Goal: Navigation & Orientation: Find specific page/section

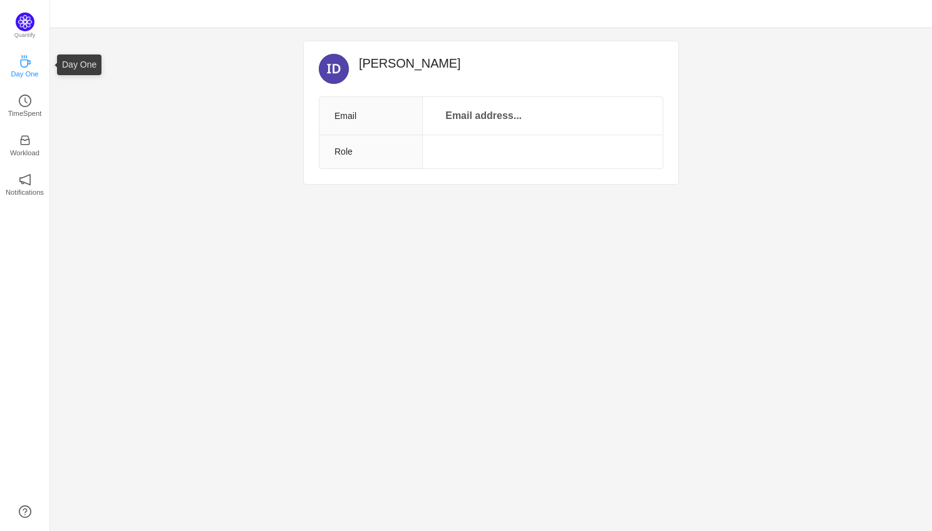
click at [28, 66] on icon "icon: coffee" at bounding box center [25, 61] width 13 height 13
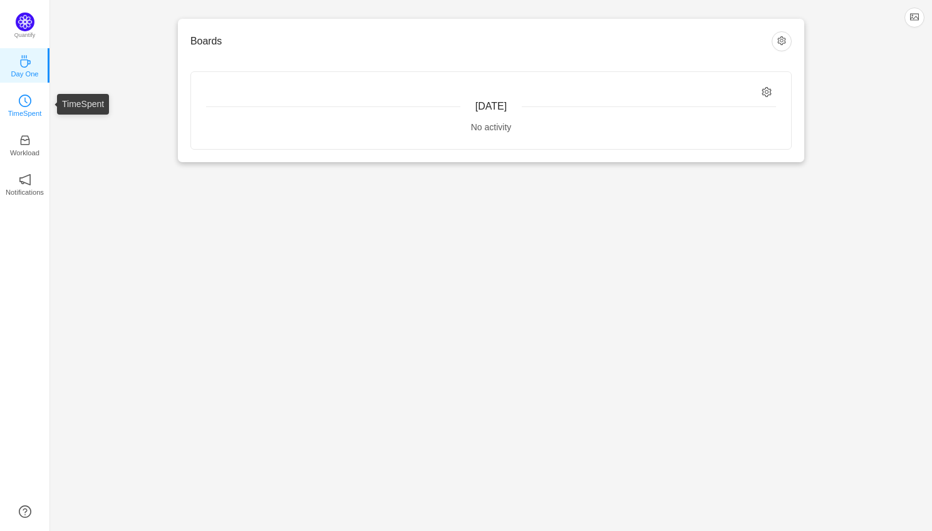
click at [27, 98] on icon "icon: clock-circle" at bounding box center [25, 101] width 13 height 13
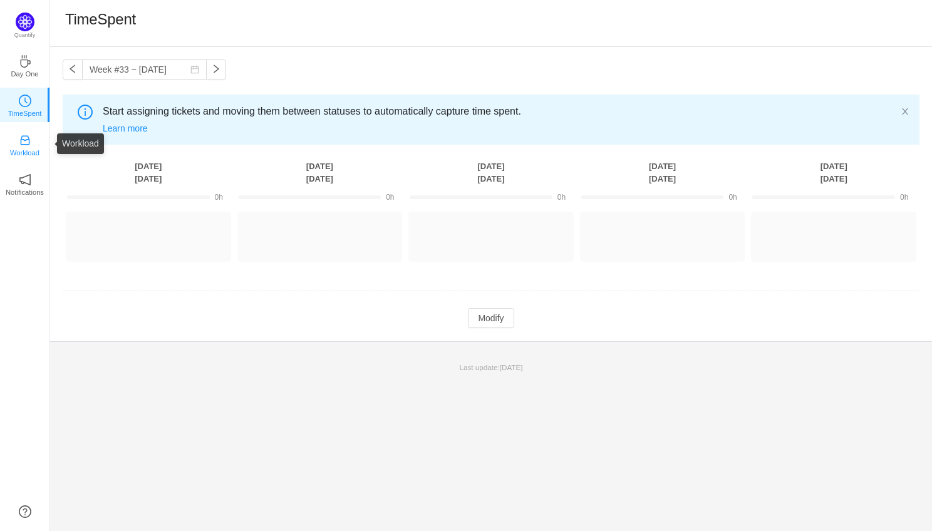
click at [26, 142] on icon "icon: inbox" at bounding box center [25, 140] width 13 height 13
click at [19, 138] on link "Workload" at bounding box center [25, 144] width 13 height 13
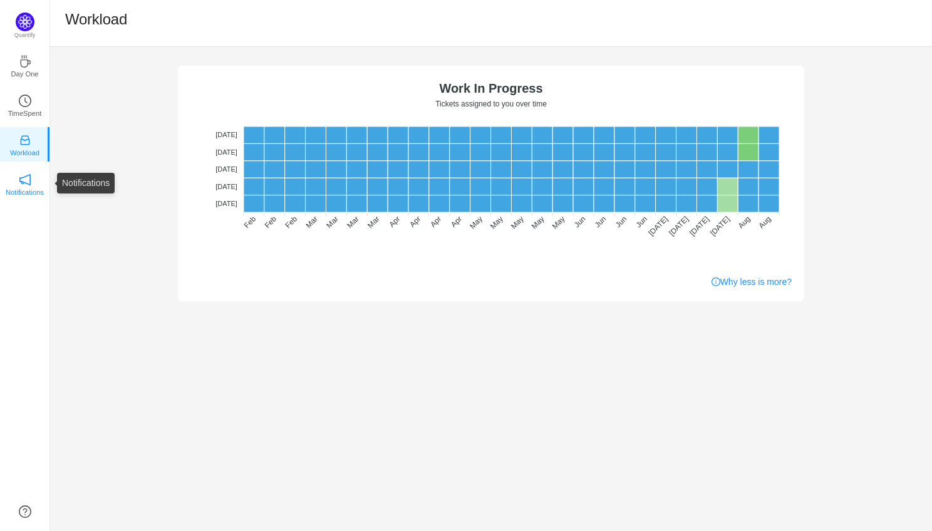
click at [21, 184] on icon "icon: notification" at bounding box center [25, 179] width 13 height 13
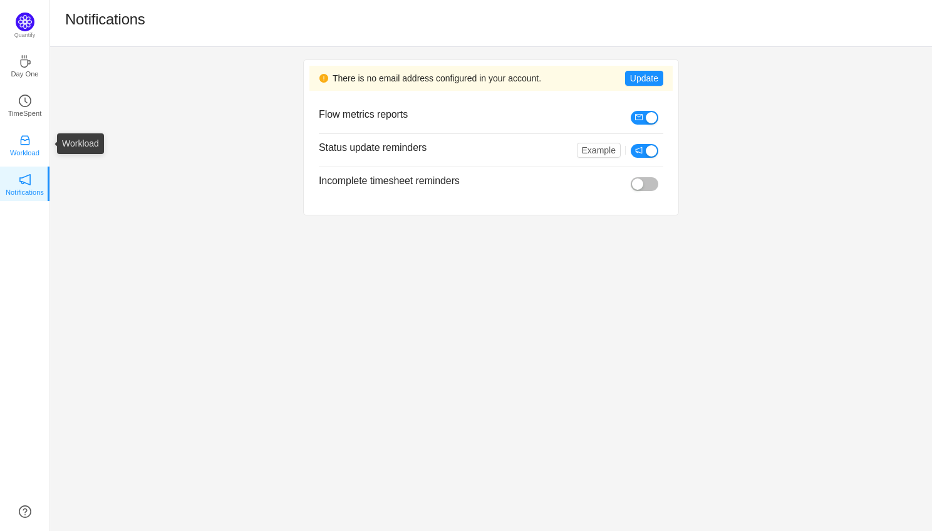
click at [21, 148] on p "Workload" at bounding box center [24, 152] width 29 height 11
